Goal: Navigation & Orientation: Find specific page/section

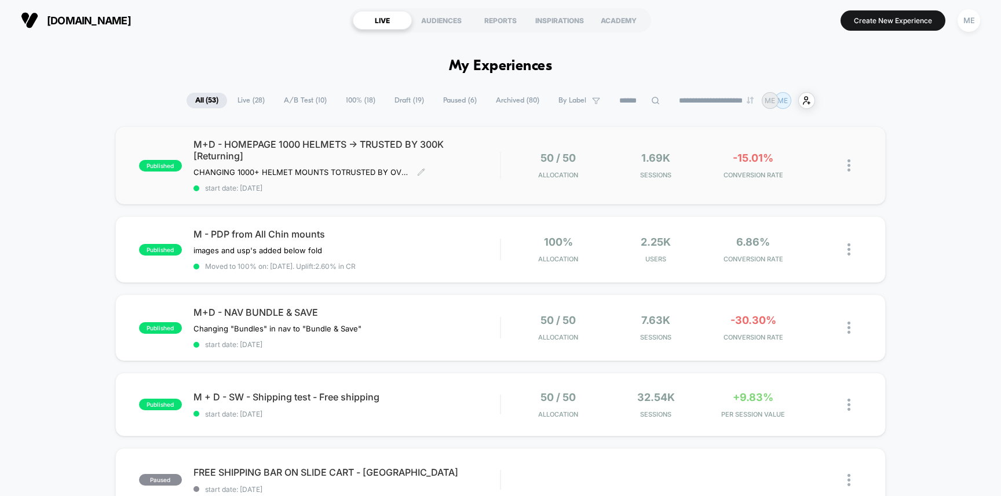
click at [458, 167] on div "M+D - HOMEPAGE 1000 HELMETS -> TRUSTED BY 300K [Returning] CHANGING 1000+ HELME…" at bounding box center [346, 165] width 307 height 54
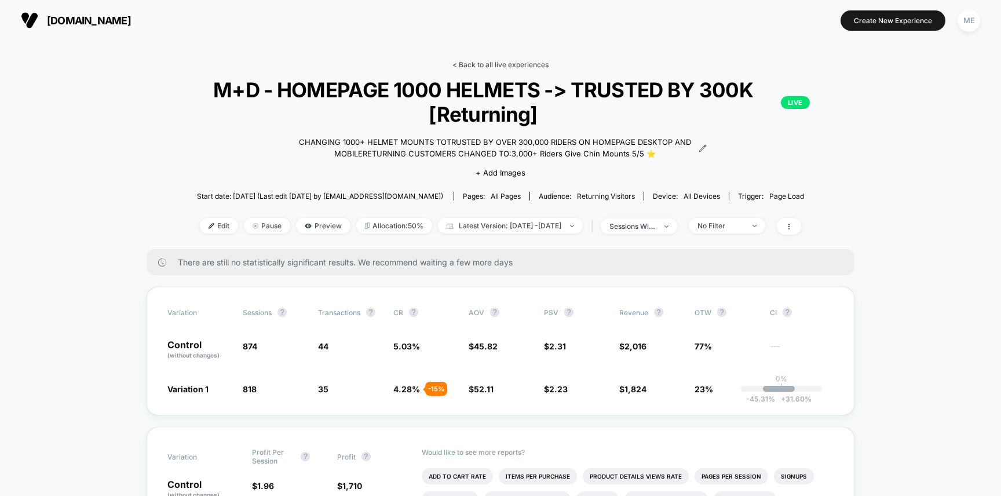
click at [484, 65] on link "< Back to all live experiences" at bounding box center [500, 64] width 96 height 9
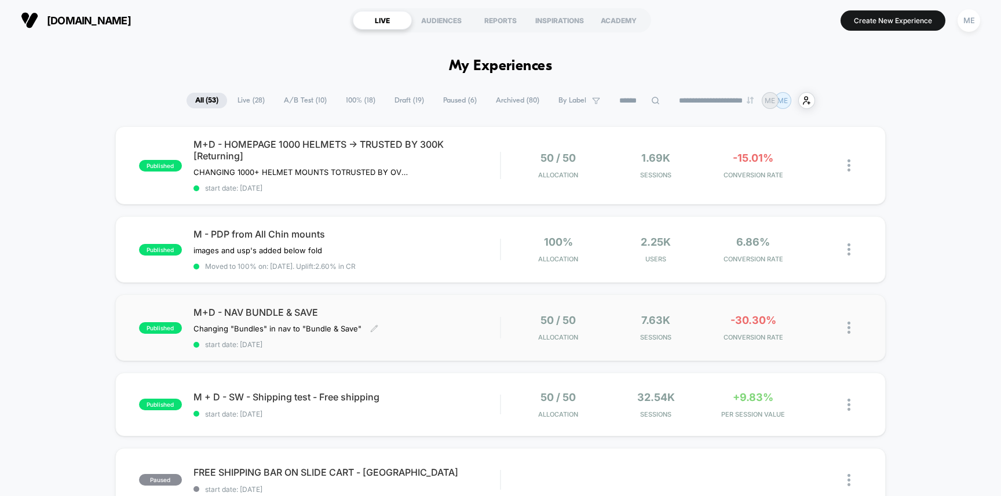
click at [462, 327] on div "M+D - NAV BUNDLE & SAVE Changing "Bundles" in nav to "Bundle & Save" Click to e…" at bounding box center [346, 327] width 307 height 42
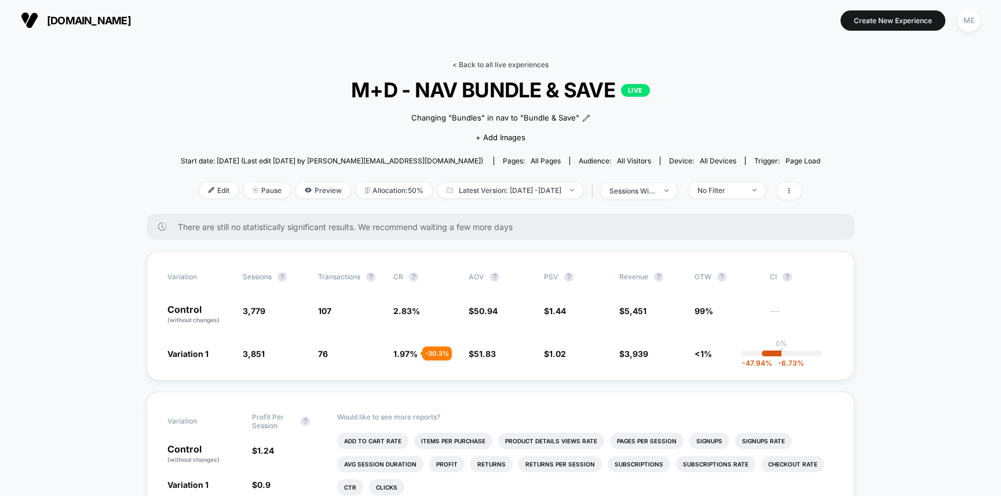
click at [502, 64] on link "< Back to all live experiences" at bounding box center [500, 64] width 96 height 9
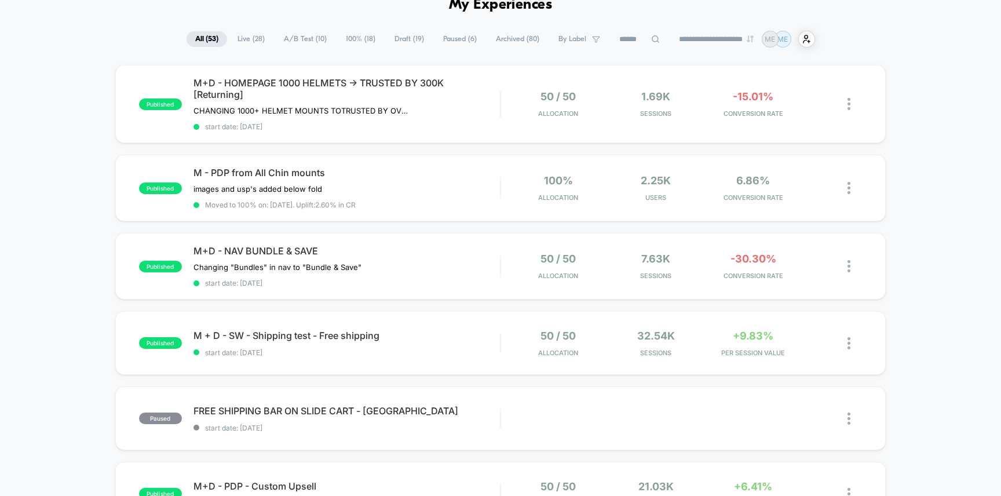
scroll to position [80, 0]
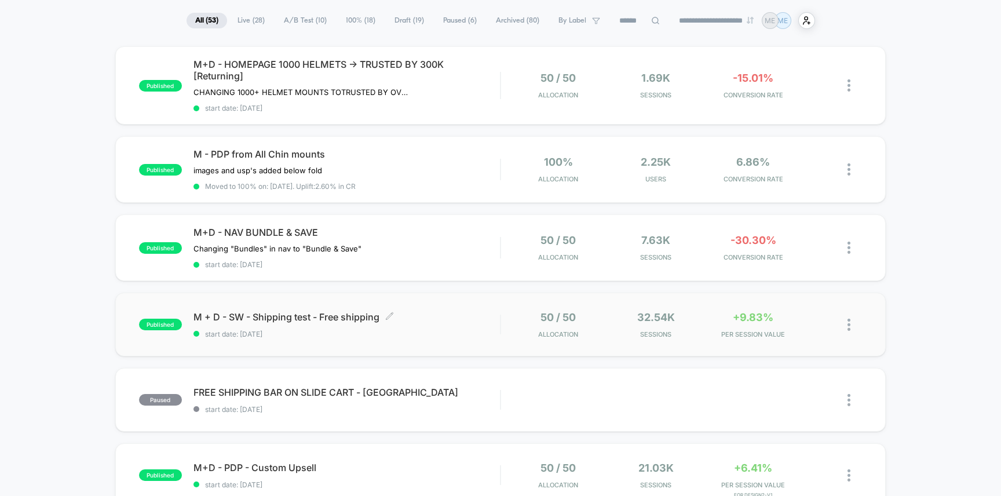
click at [483, 316] on span "M + D - SW - Shipping test - Free shipping Click to edit experience details" at bounding box center [346, 317] width 307 height 12
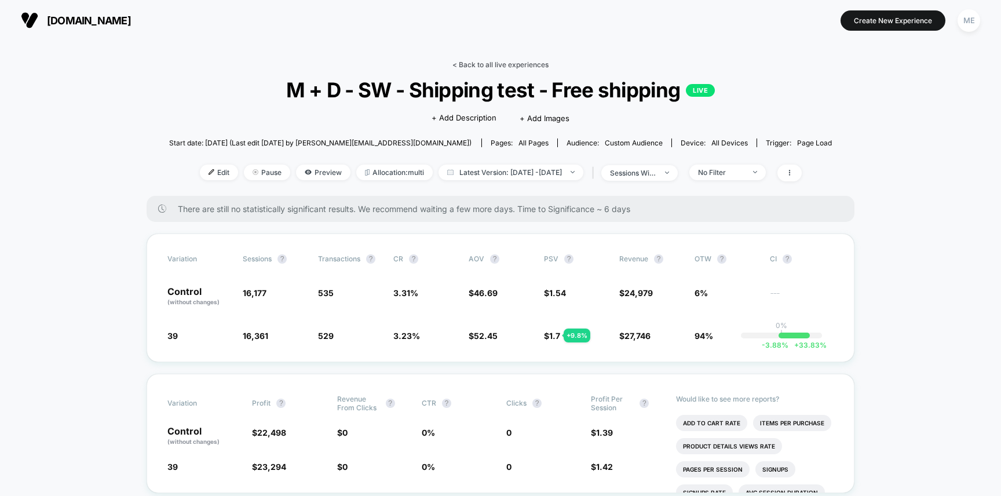
click at [473, 62] on link "< Back to all live experiences" at bounding box center [500, 64] width 96 height 9
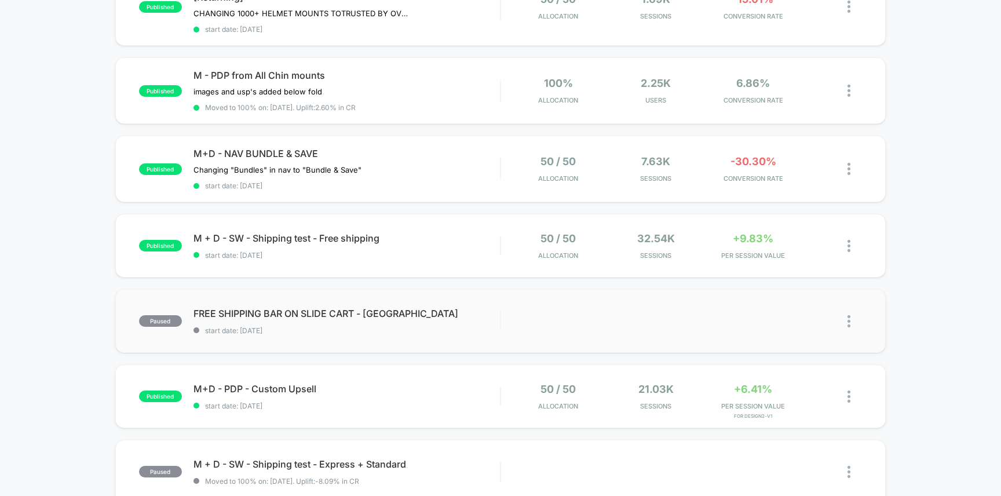
scroll to position [163, 0]
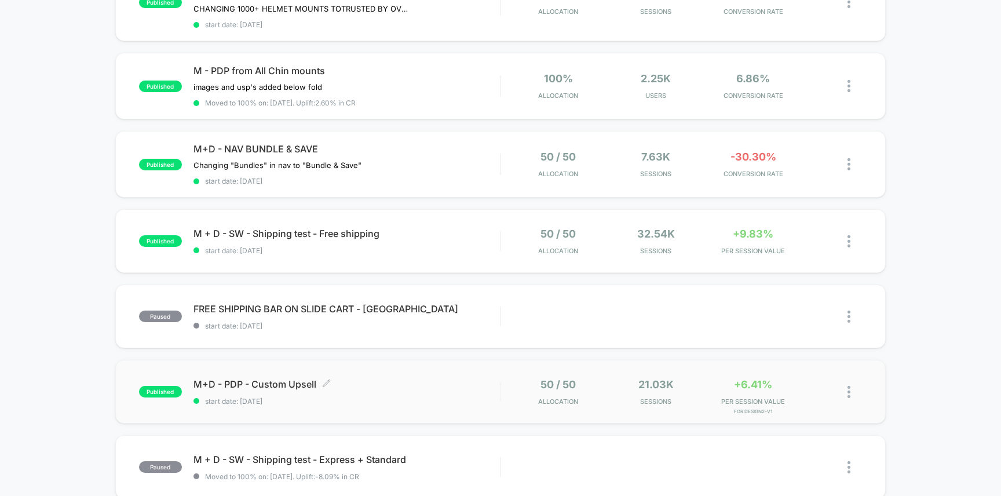
click at [449, 397] on span "start date: [DATE]" at bounding box center [346, 401] width 307 height 9
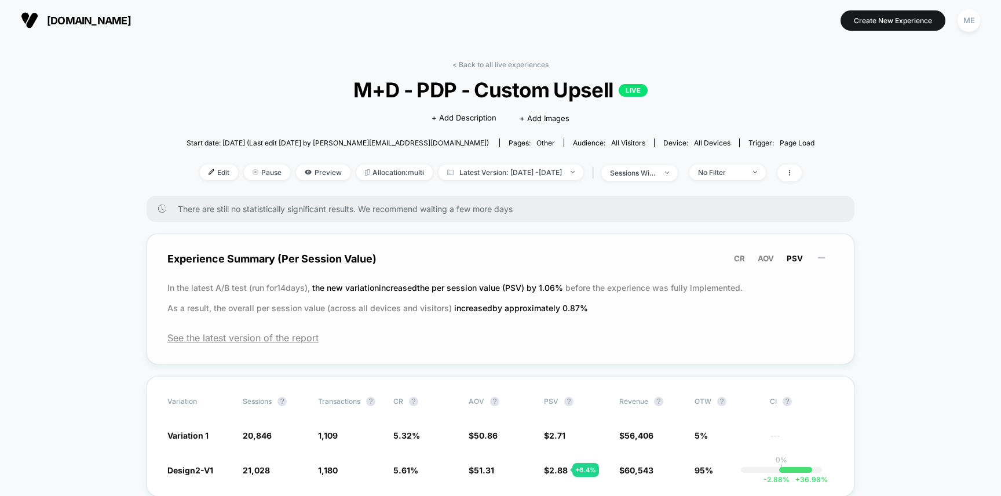
scroll to position [14, 0]
